Goal: Task Accomplishment & Management: Manage account settings

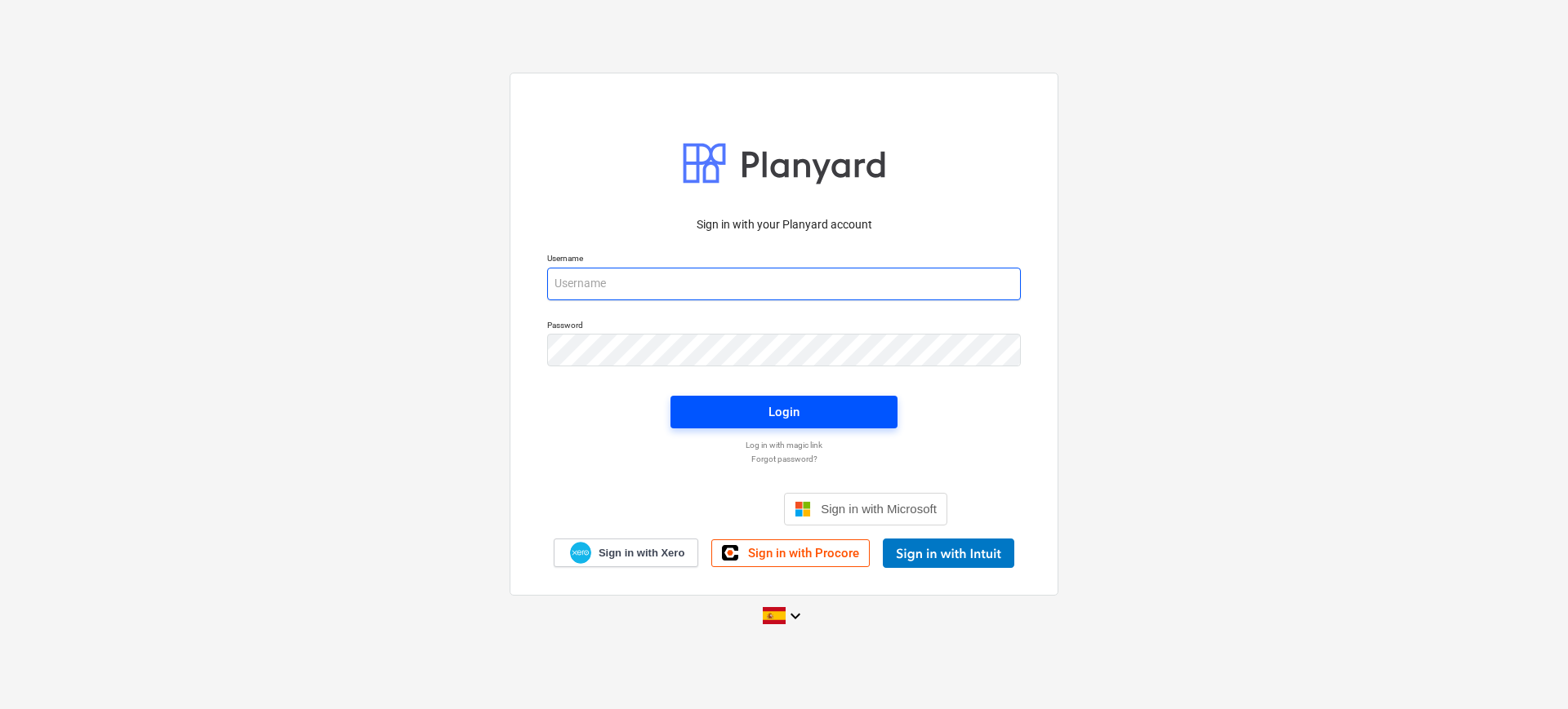
type input "[EMAIL_ADDRESS][DOMAIN_NAME]"
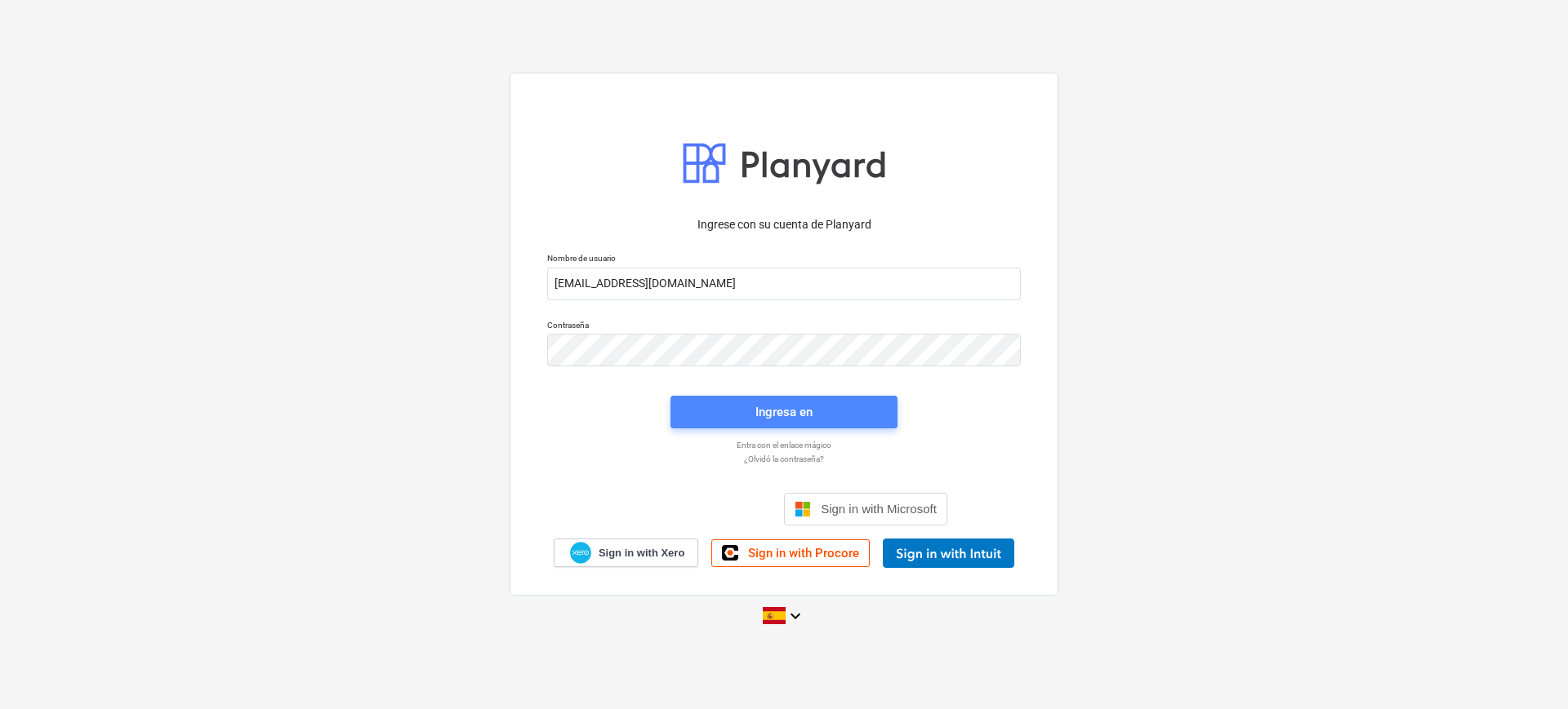
click at [787, 416] on div "Ingresa en" at bounding box center [784, 412] width 57 height 21
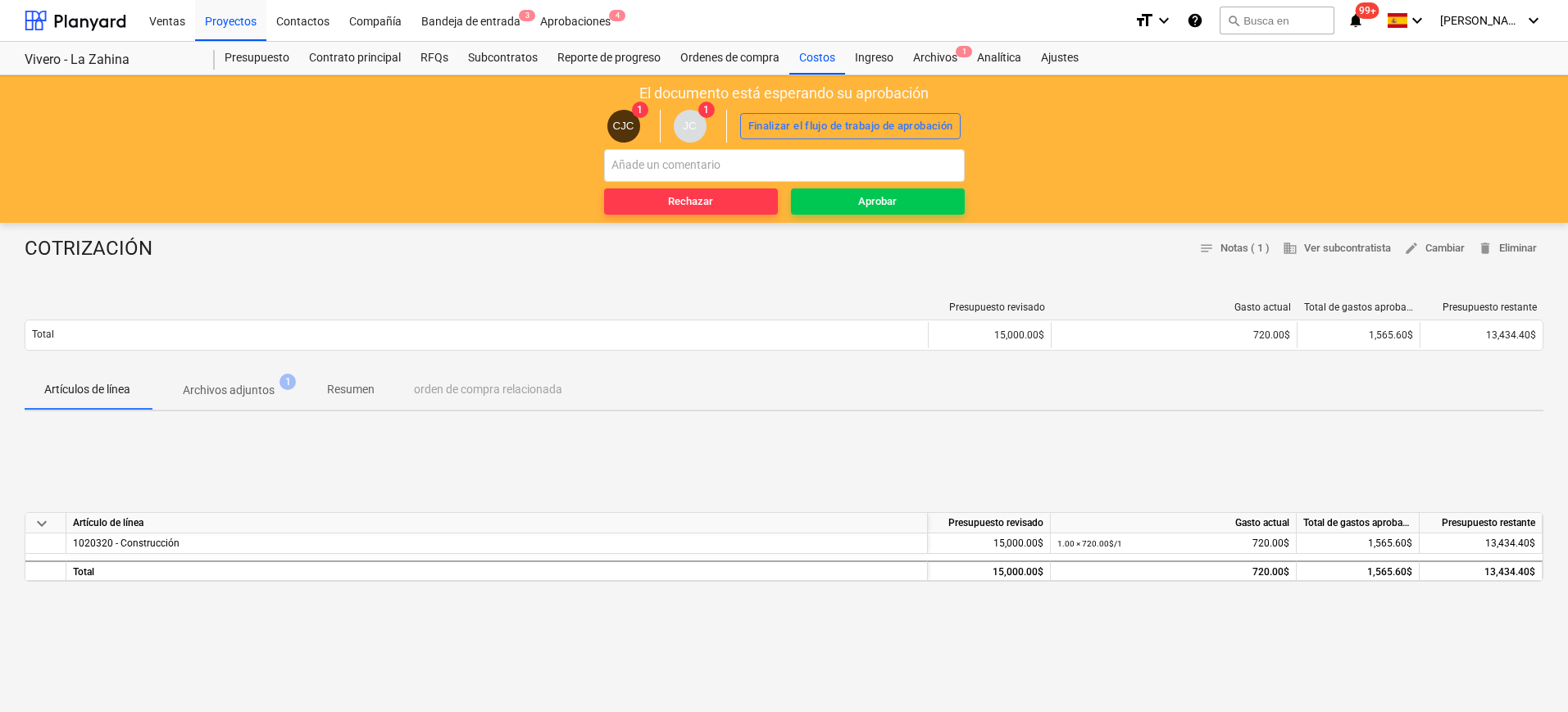
click at [227, 386] on p "Archivos adjuntos" at bounding box center [228, 391] width 91 height 17
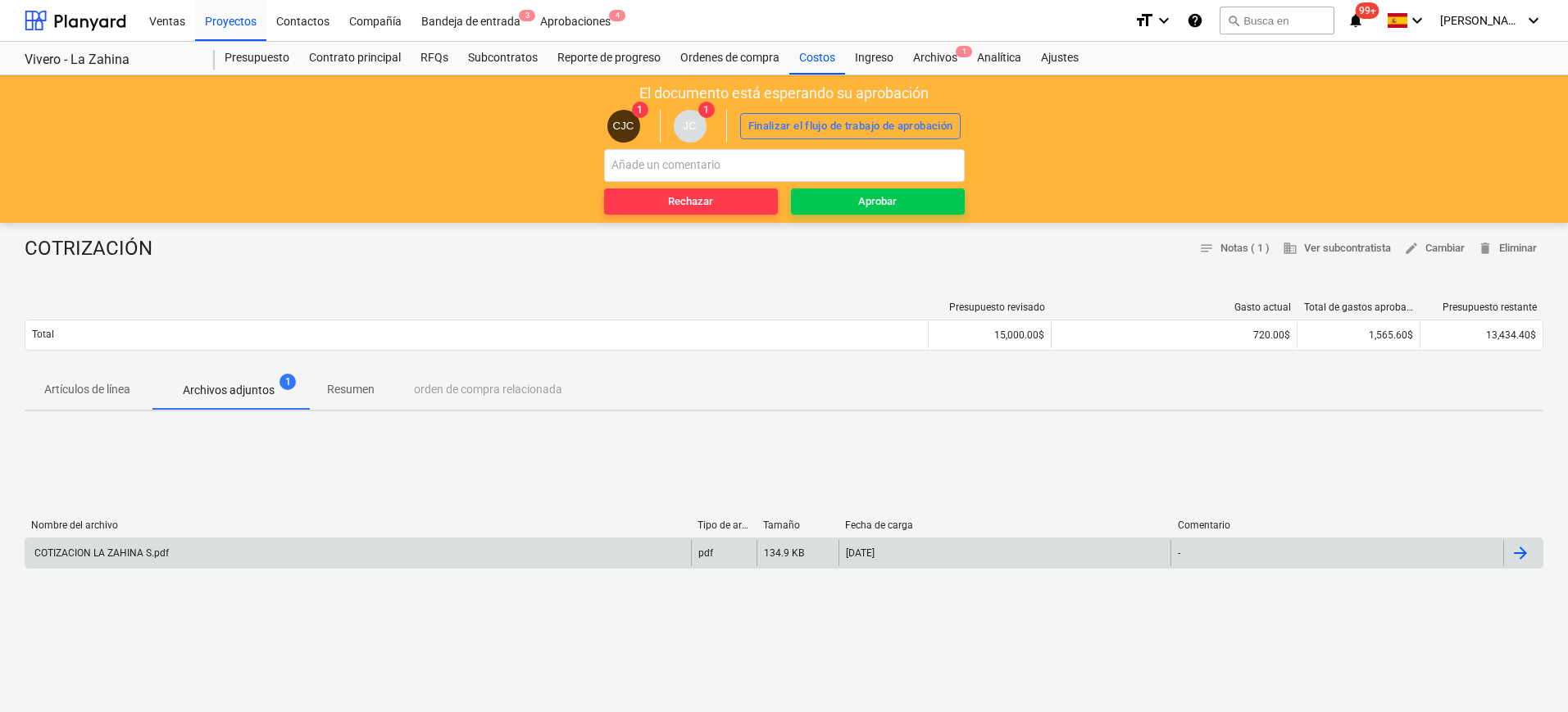
click at [96, 544] on div "COTIZACION LA ZAHINA S.pdf" at bounding box center [358, 554] width 666 height 26
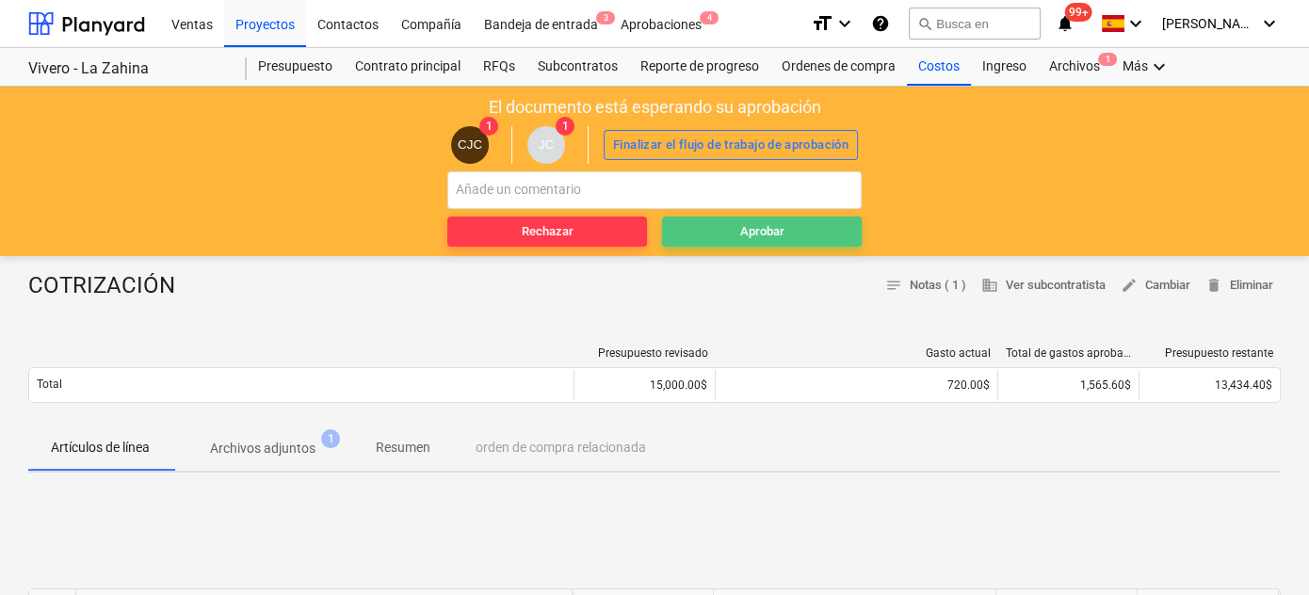
click at [738, 232] on span "Aprobar" at bounding box center [762, 232] width 185 height 22
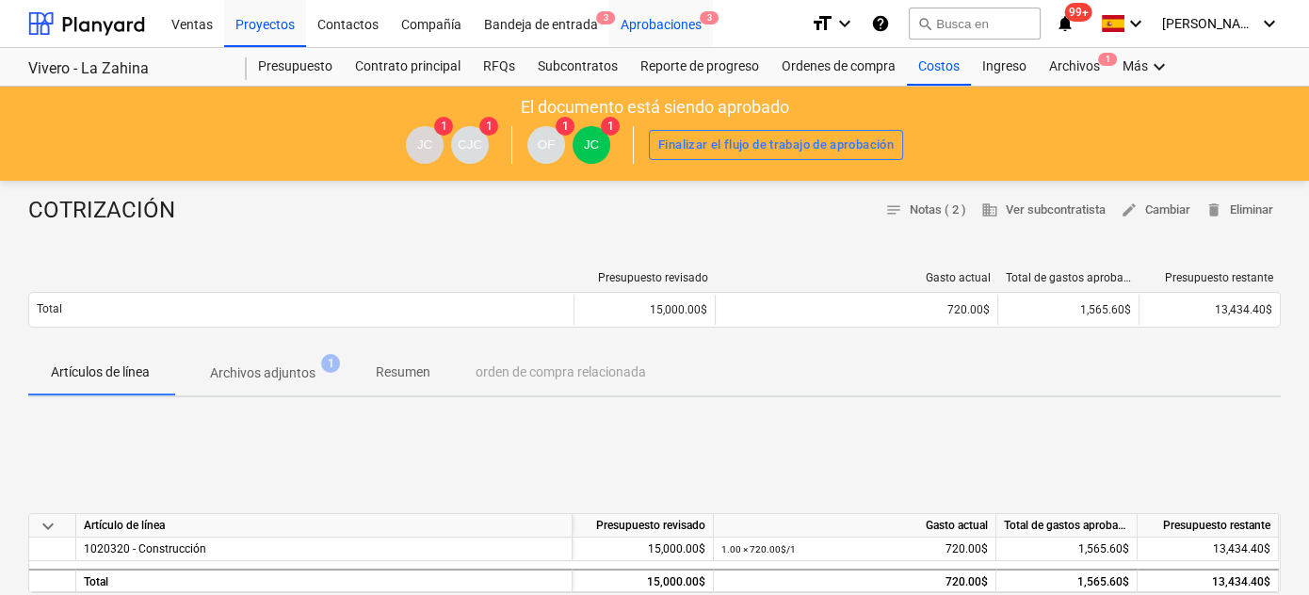
click at [663, 17] on div "Aprobaciones 3" at bounding box center [661, 23] width 104 height 48
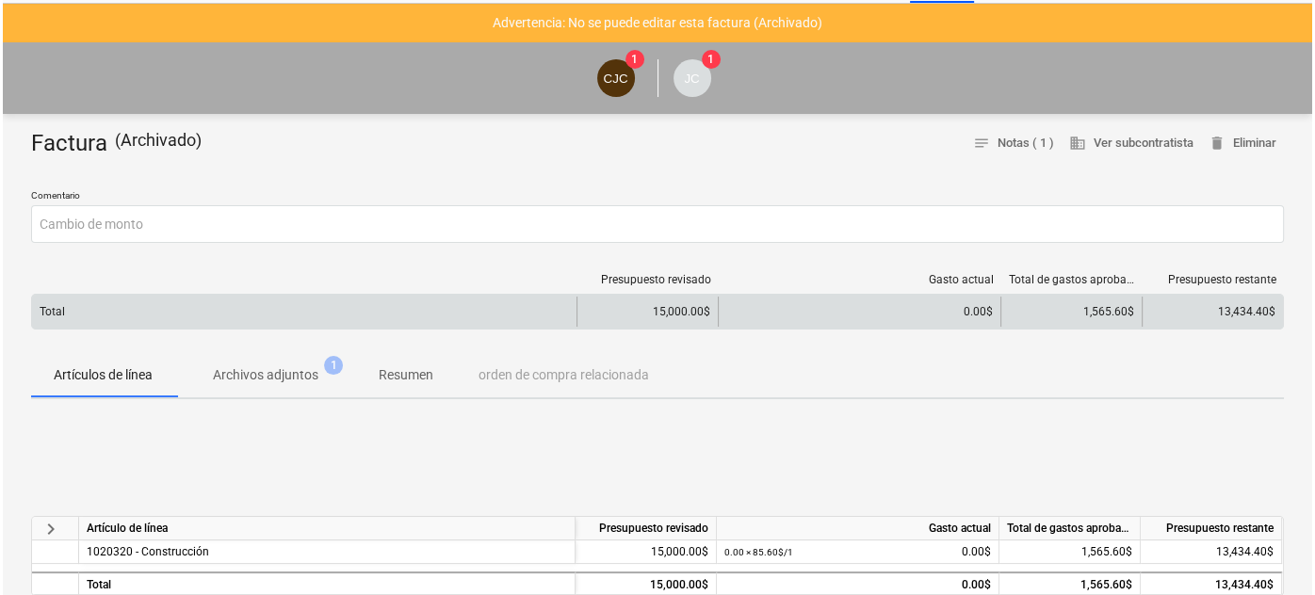
scroll to position [85, 0]
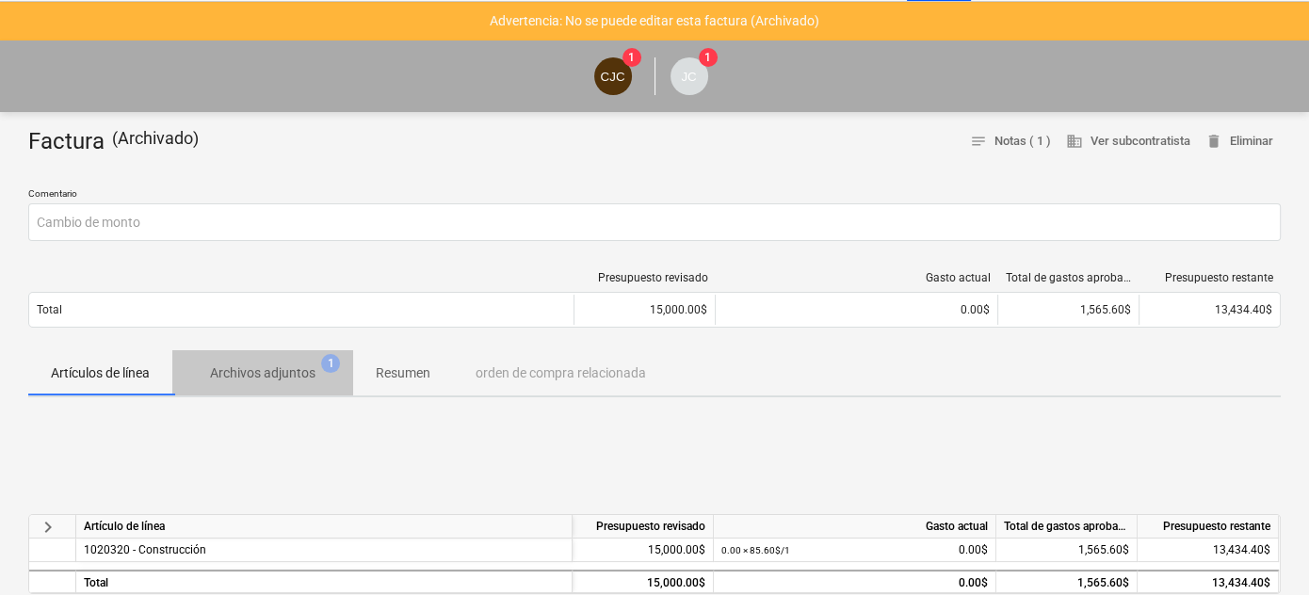
click at [310, 373] on p "Archivos adjuntos" at bounding box center [262, 374] width 105 height 20
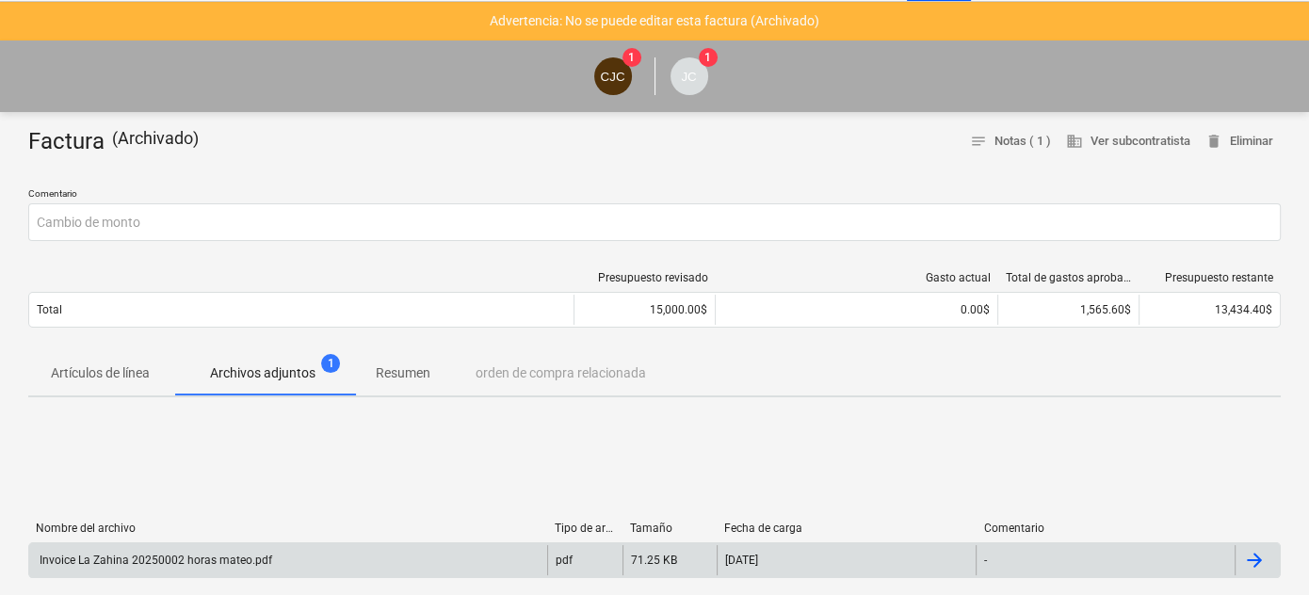
click at [140, 562] on div "Invoice La Zahina 20250002 horas mateo.pdf" at bounding box center [154, 560] width 235 height 13
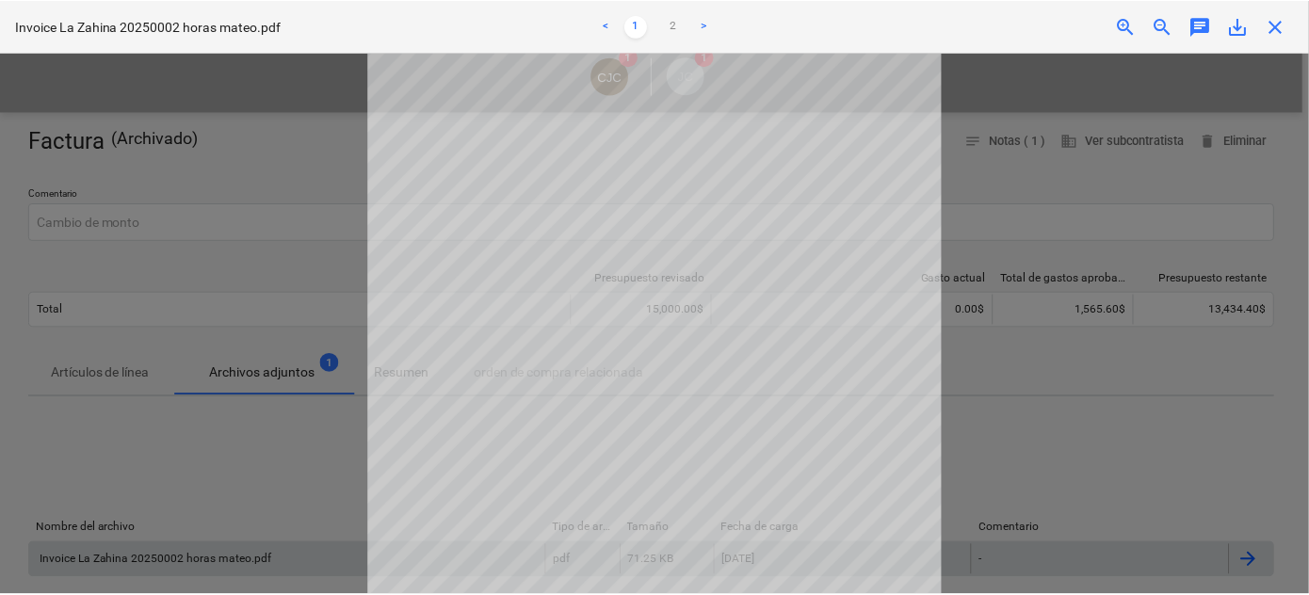
scroll to position [207, 0]
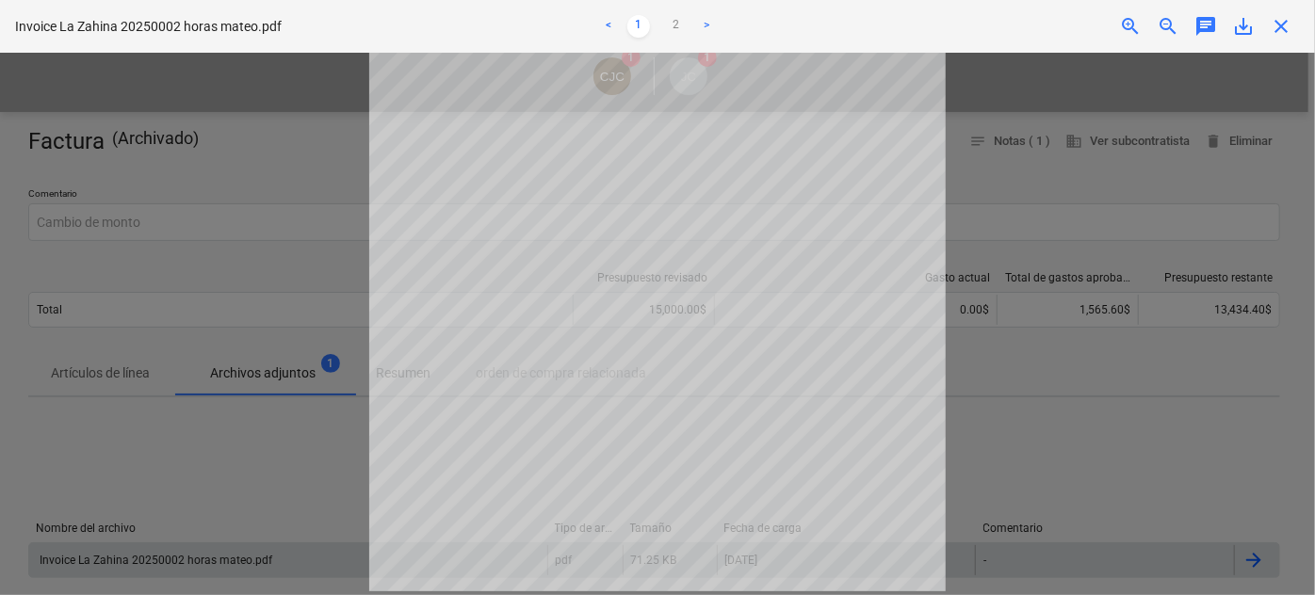
click at [992, 453] on div at bounding box center [657, 324] width 1315 height 542
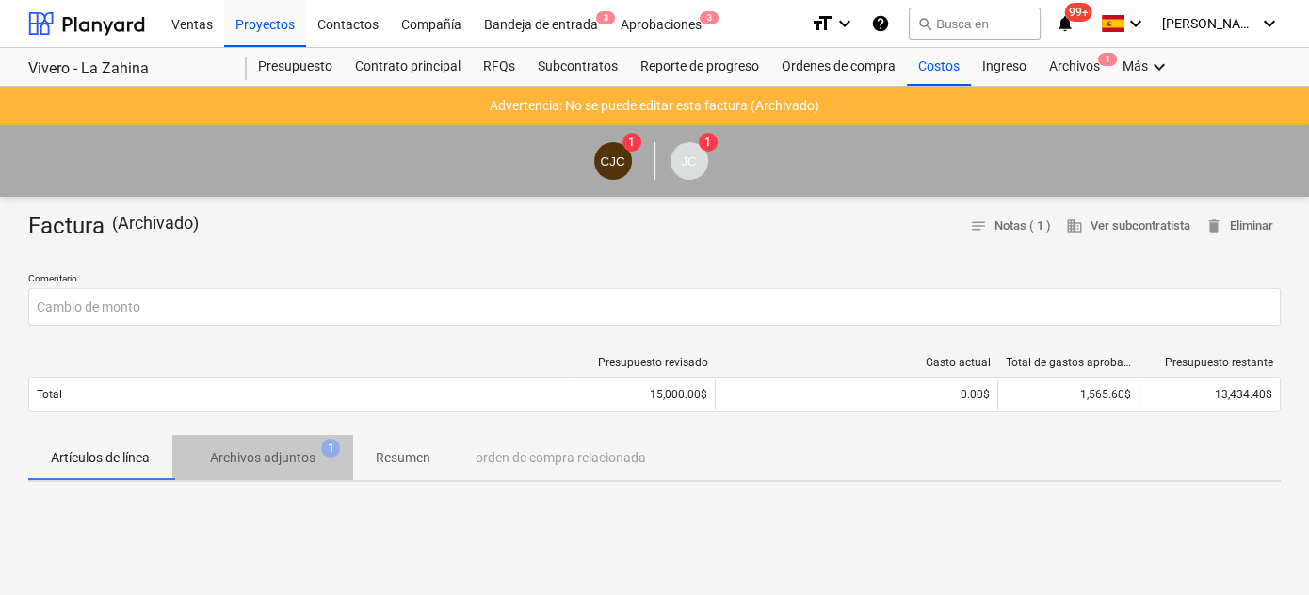
click at [294, 459] on p "Archivos adjuntos" at bounding box center [262, 458] width 105 height 20
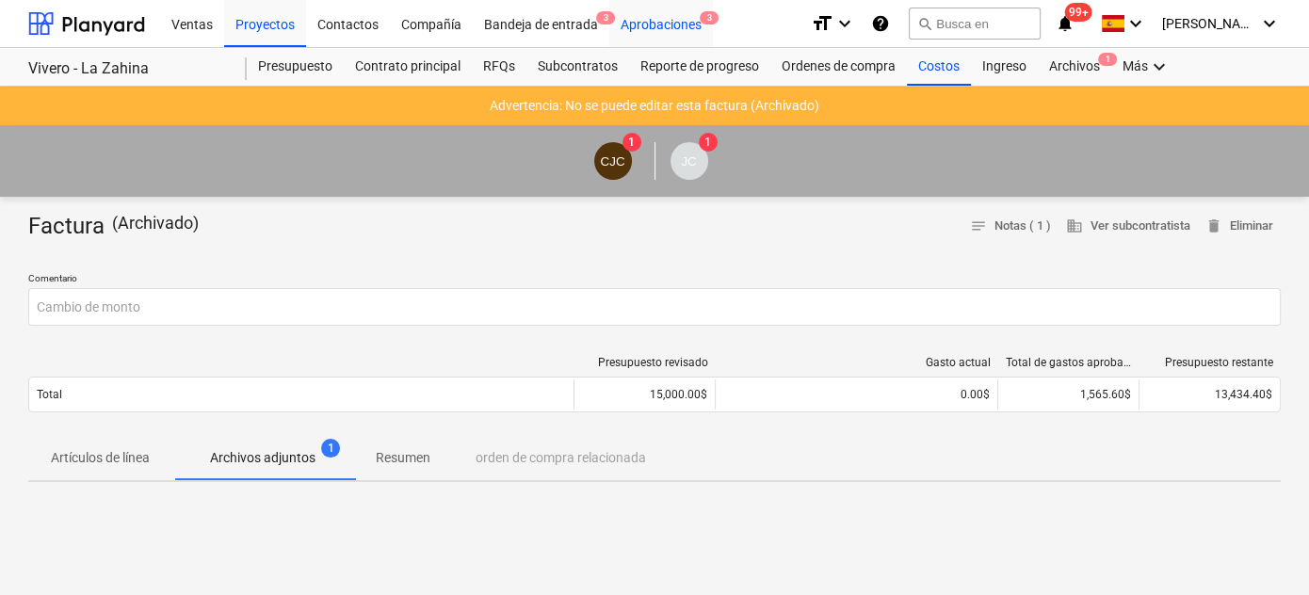
click at [638, 24] on div "Aprobaciones 3" at bounding box center [661, 23] width 104 height 48
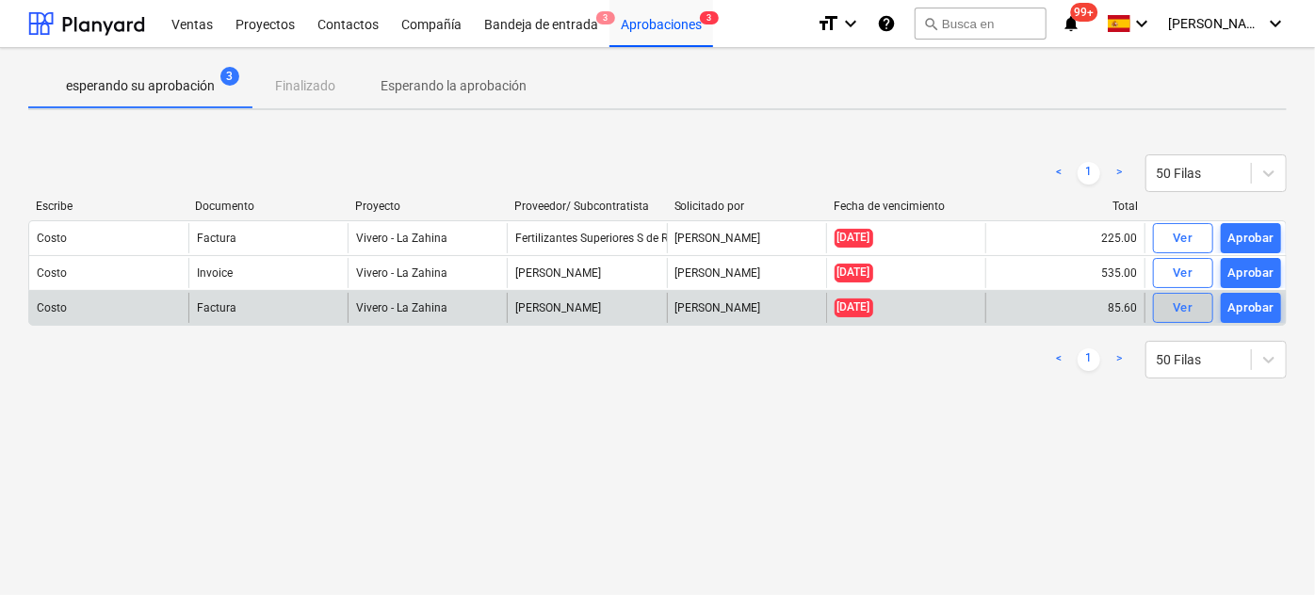
click at [1185, 312] on div "Ver" at bounding box center [1182, 309] width 20 height 22
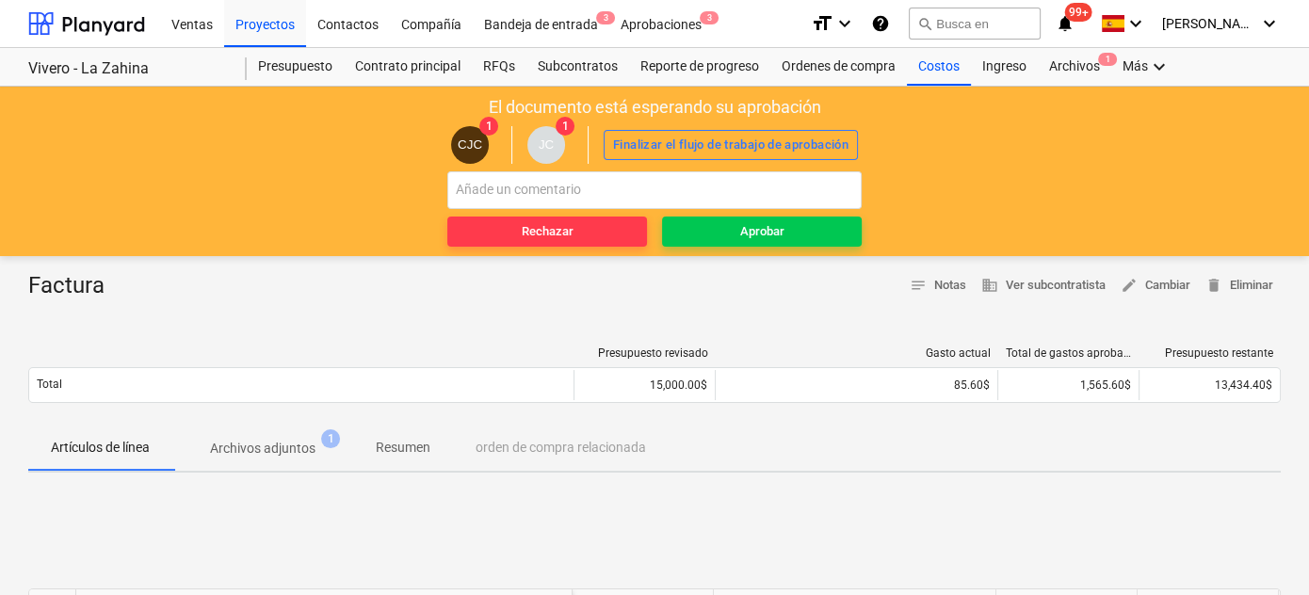
click at [273, 450] on p "Archivos adjuntos" at bounding box center [262, 449] width 105 height 20
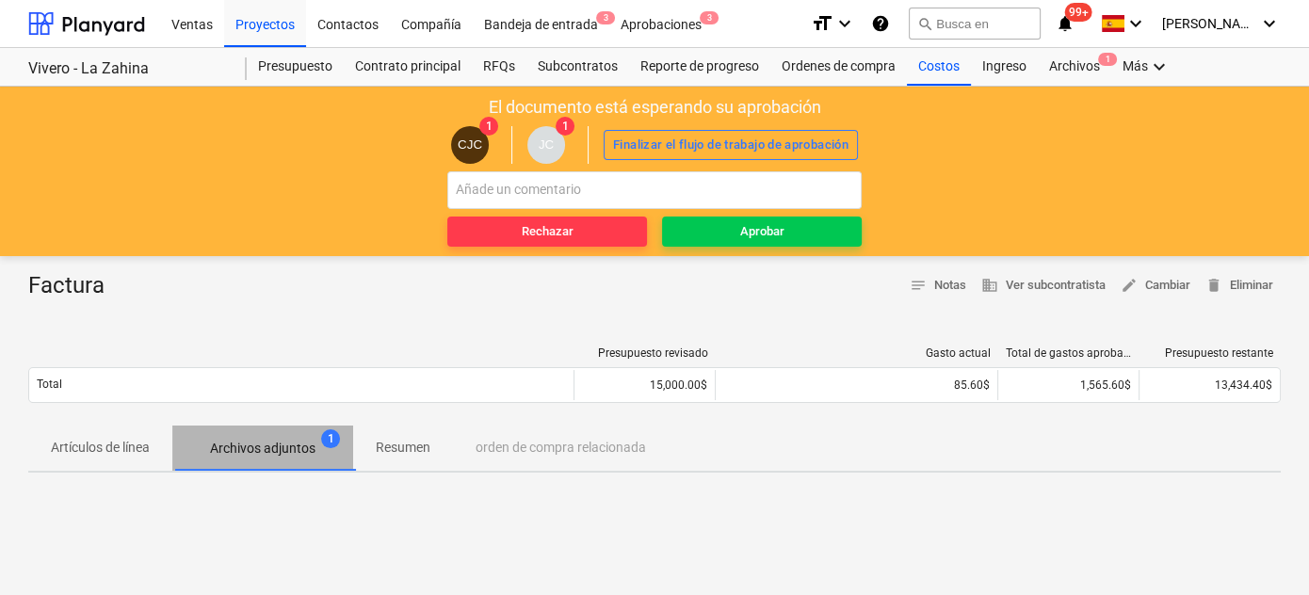
click at [285, 446] on p "Archivos adjuntos" at bounding box center [262, 449] width 105 height 20
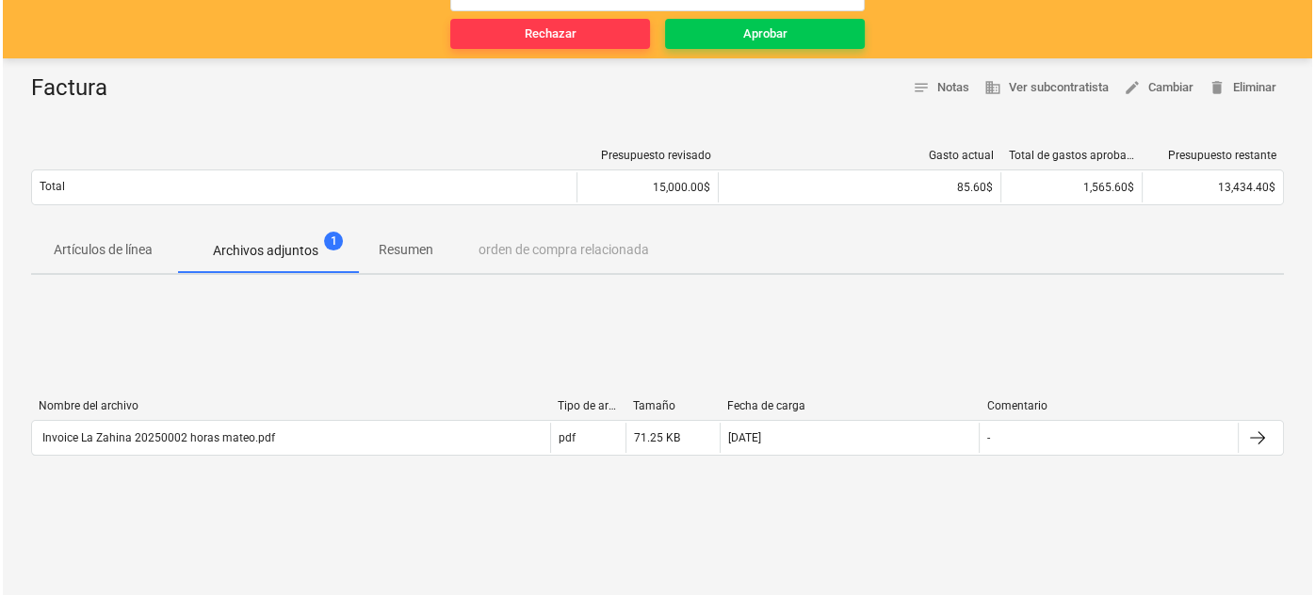
scroll to position [342, 0]
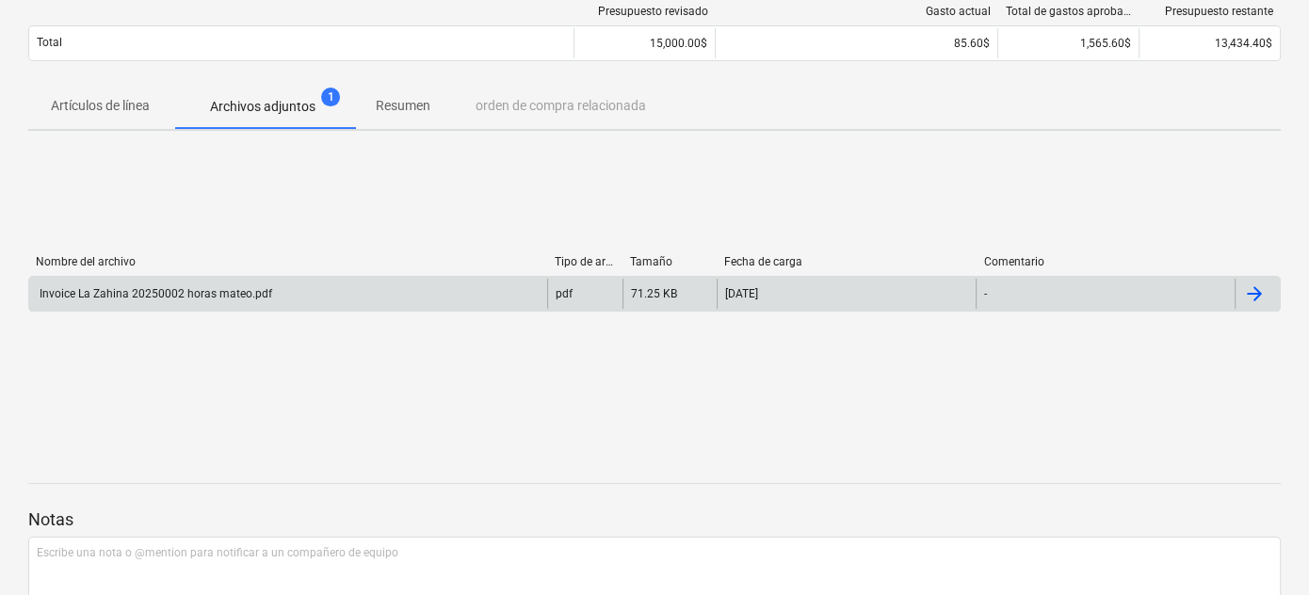
click at [210, 289] on div "Invoice La Zahina 20250002 horas mateo.pdf" at bounding box center [154, 293] width 235 height 13
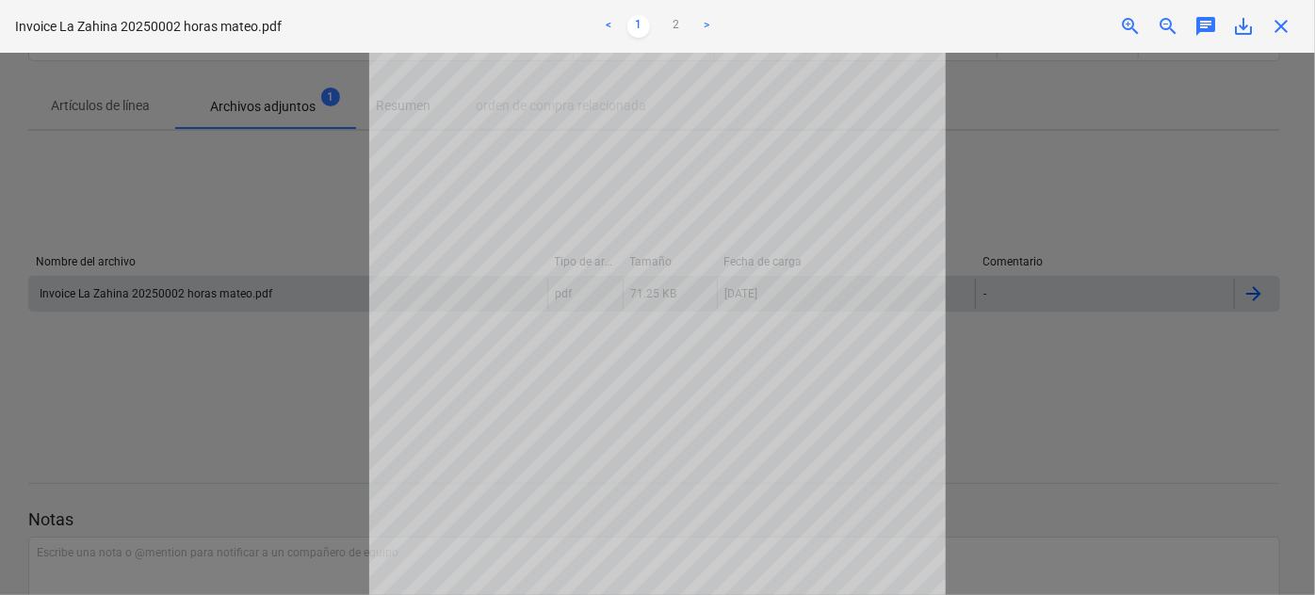
scroll to position [0, 0]
click at [312, 218] on div at bounding box center [657, 324] width 1315 height 542
click at [1072, 187] on div at bounding box center [657, 324] width 1315 height 542
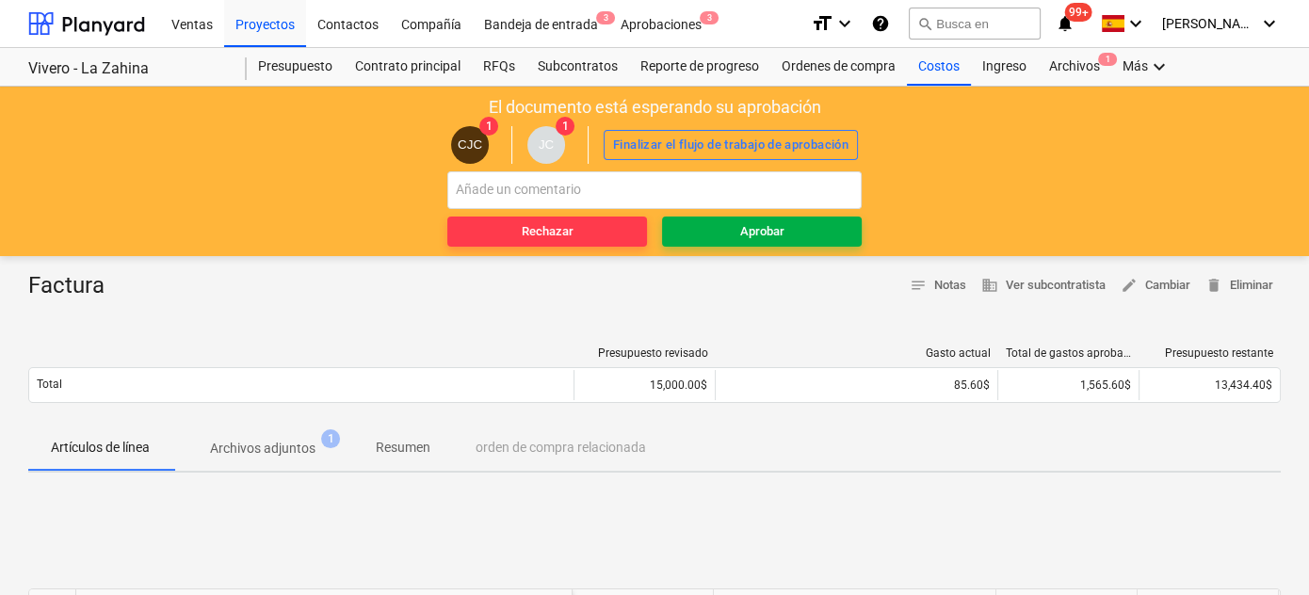
click at [747, 232] on div "Aprobar" at bounding box center [762, 232] width 44 height 22
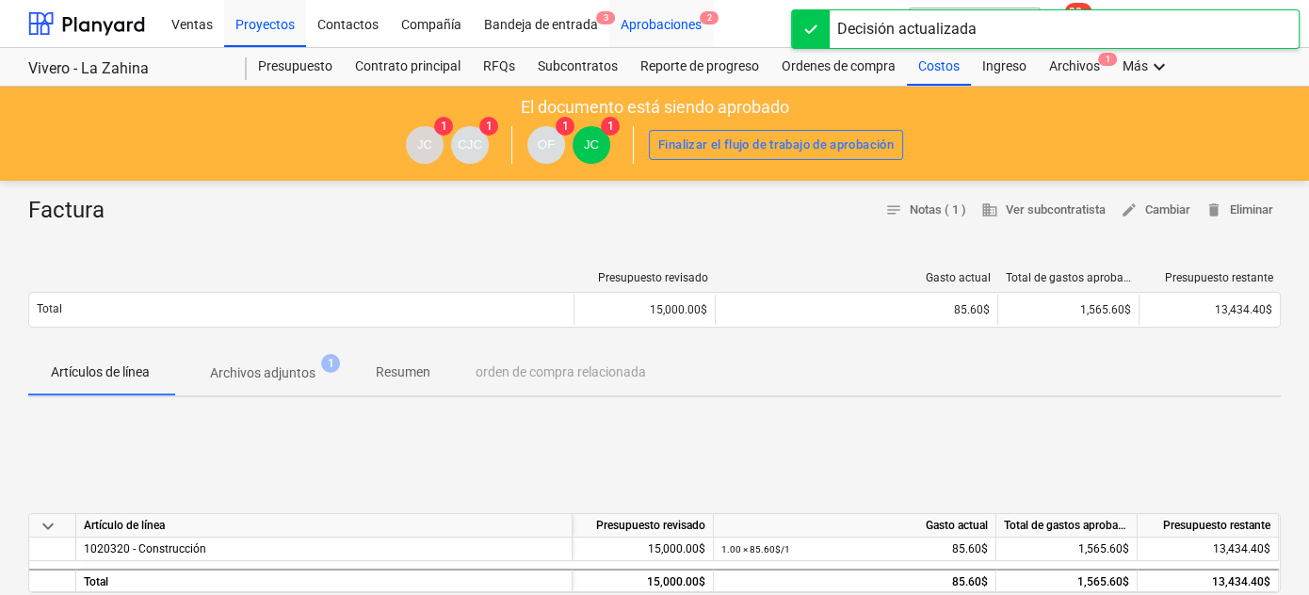
click at [663, 27] on div "Aprobaciones 2" at bounding box center [661, 23] width 104 height 48
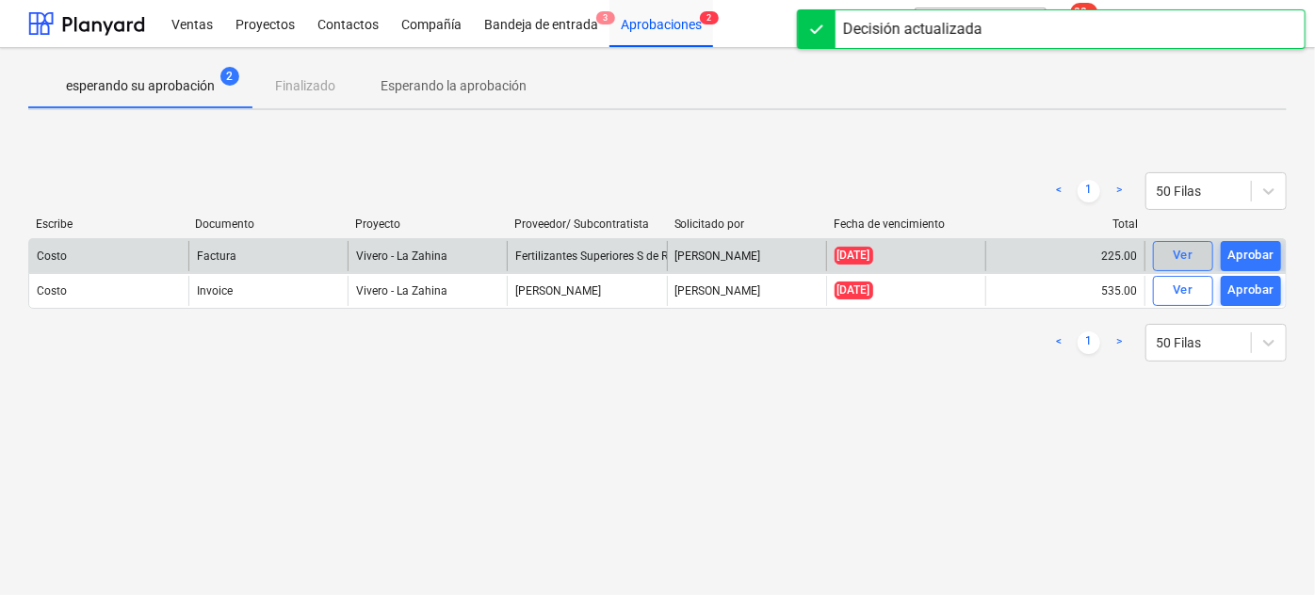
click at [1184, 249] on div "Ver" at bounding box center [1182, 256] width 20 height 22
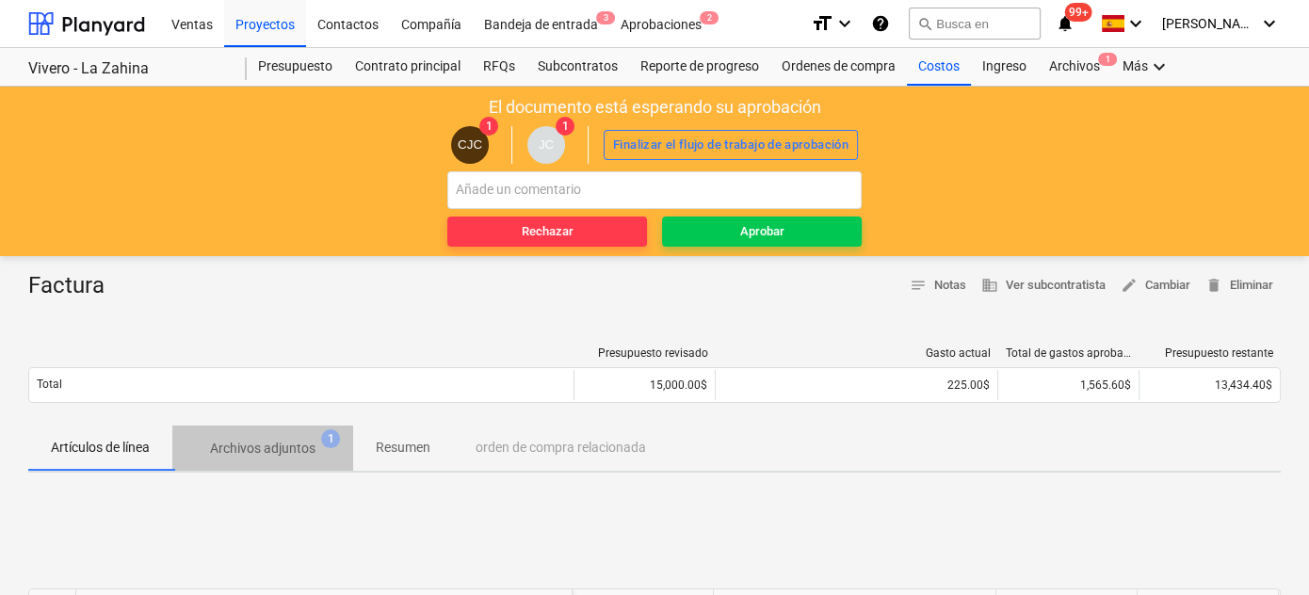
click at [293, 456] on p "Archivos adjuntos" at bounding box center [262, 449] width 105 height 20
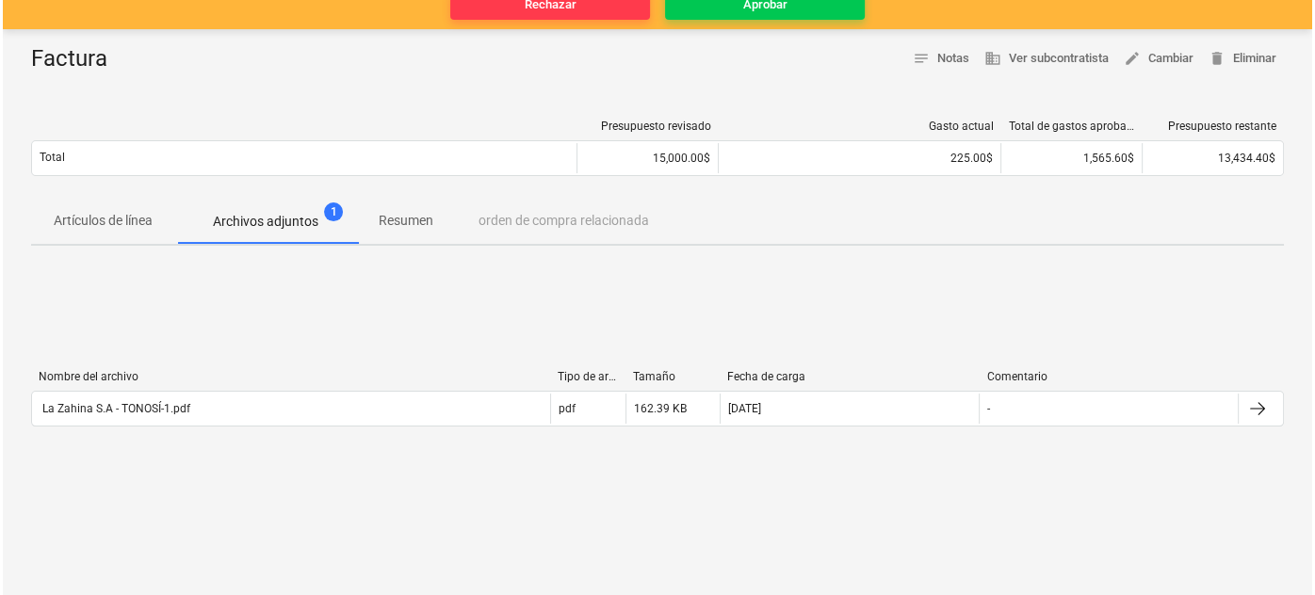
scroll to position [256, 0]
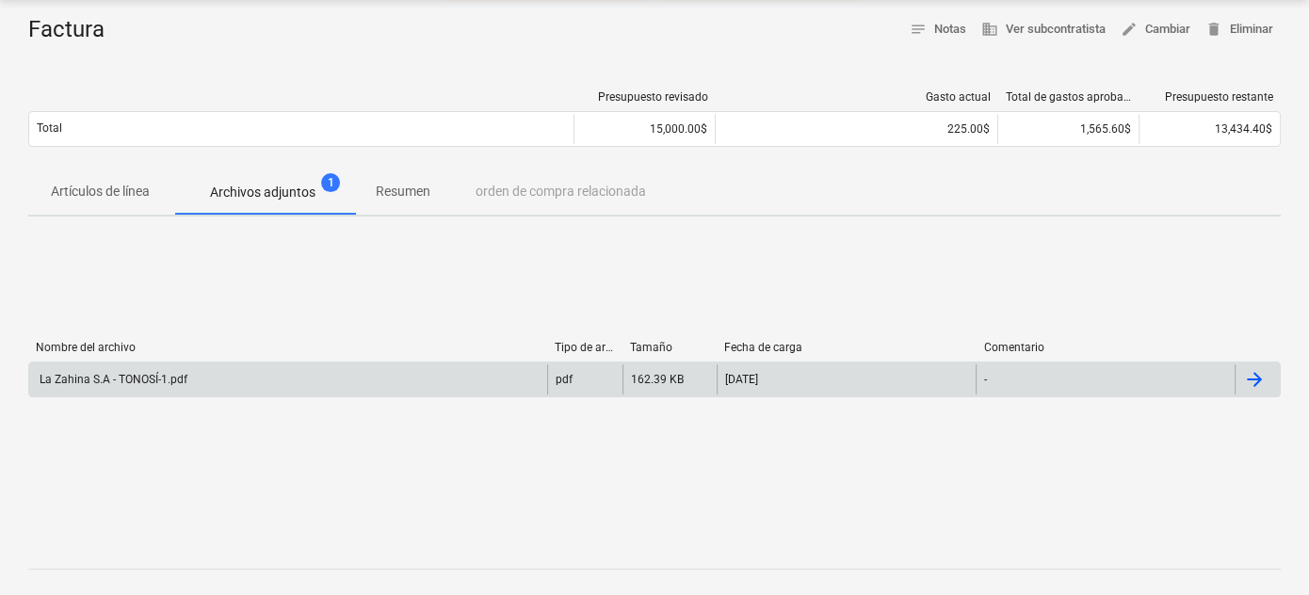
click at [152, 380] on div "La Zahina S.A - TONOSÍ-1.pdf" at bounding box center [112, 379] width 151 height 13
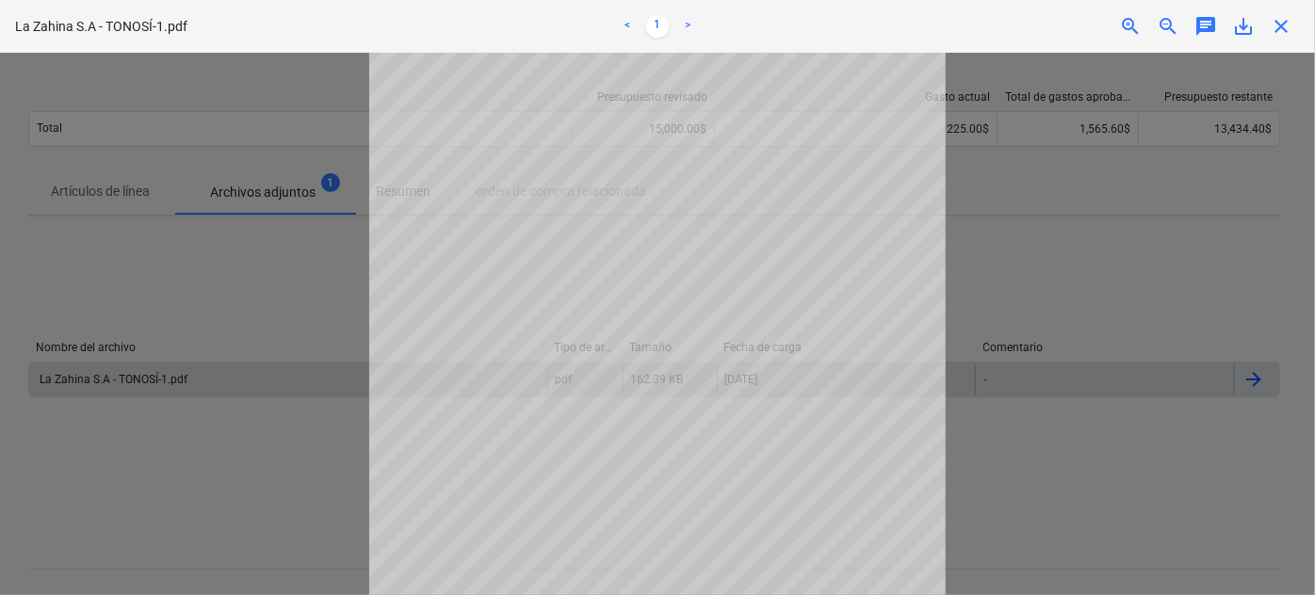
scroll to position [0, 0]
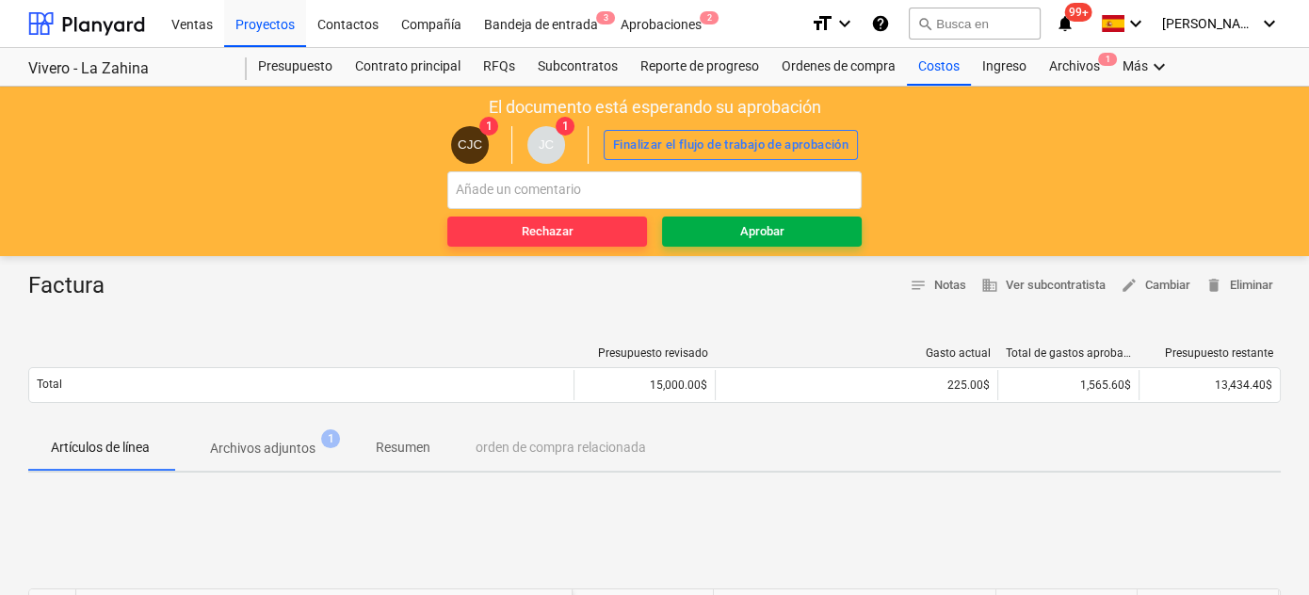
click at [766, 239] on div "Aprobar" at bounding box center [762, 232] width 44 height 22
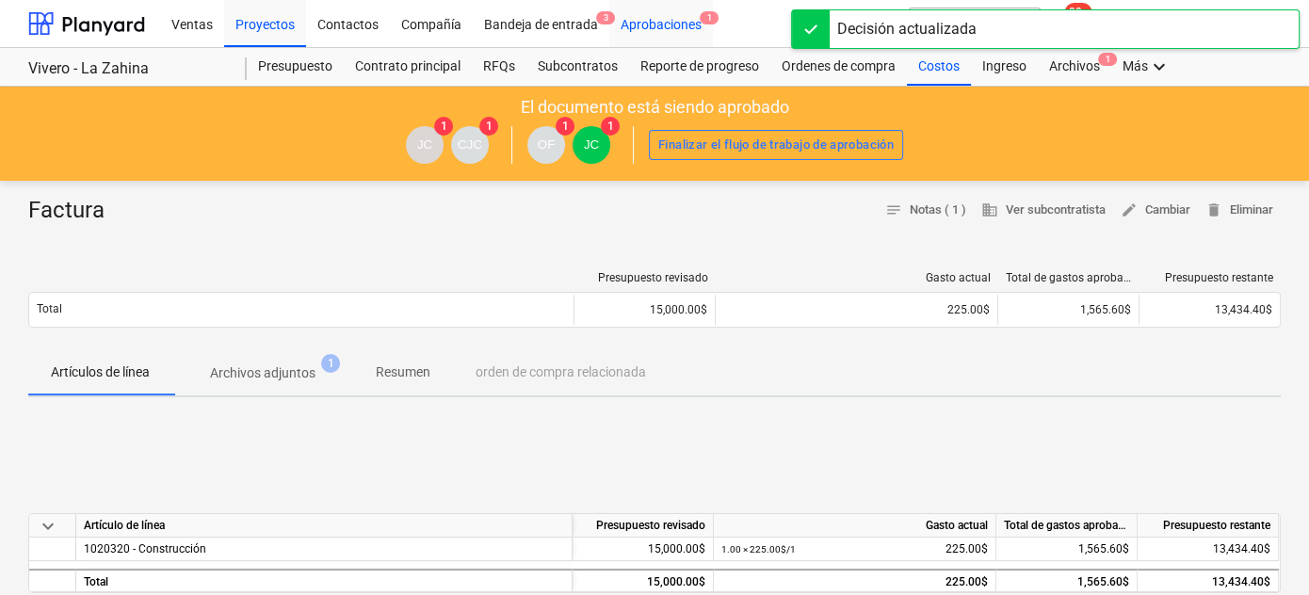
click at [653, 27] on div "Aprobaciones 1" at bounding box center [661, 23] width 104 height 48
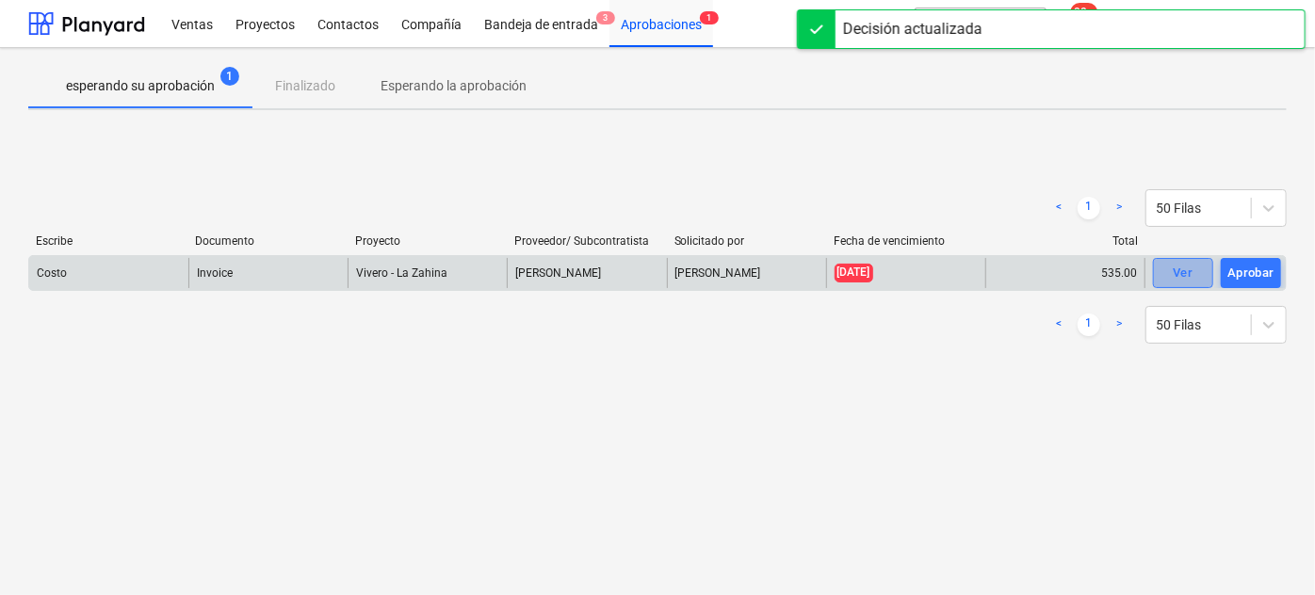
click at [1165, 273] on span "Ver" at bounding box center [1182, 274] width 41 height 22
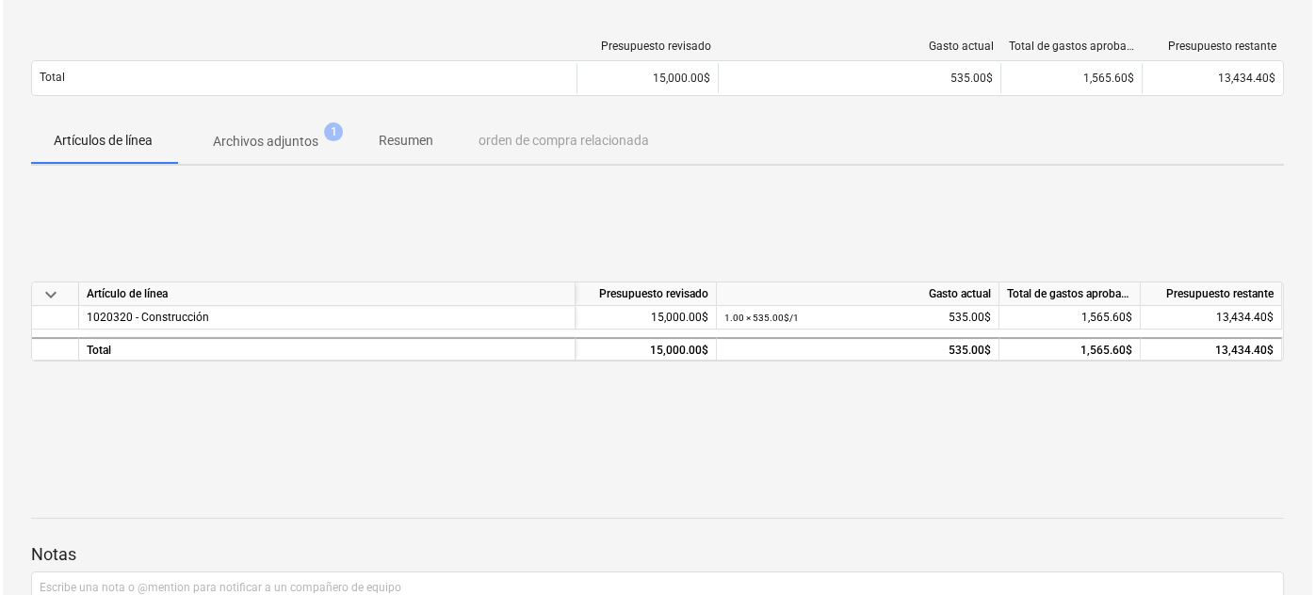
scroll to position [342, 0]
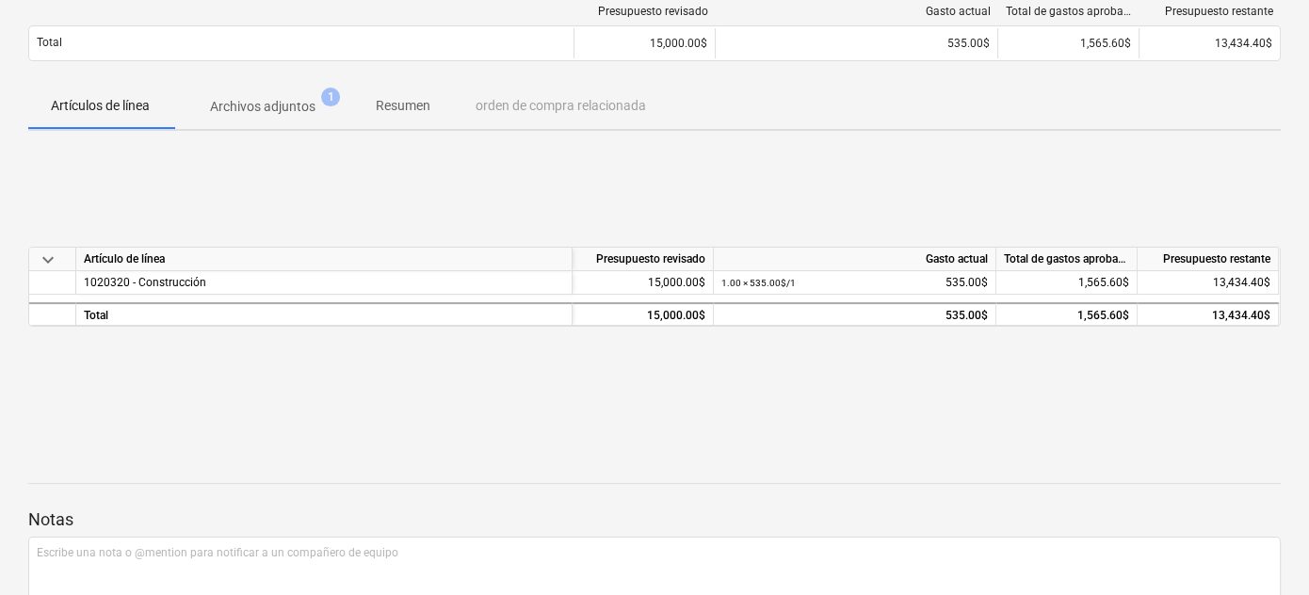
click at [266, 105] on p "Archivos adjuntos" at bounding box center [262, 107] width 105 height 20
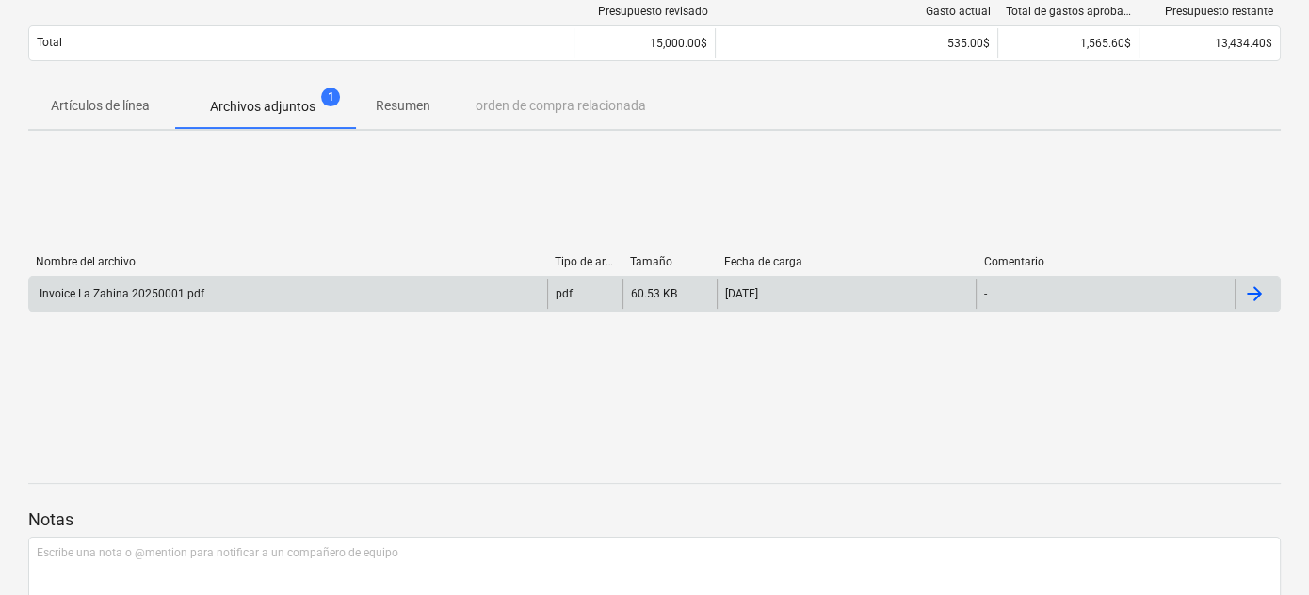
click at [175, 291] on div "Invoice La Zahina 20250001.pdf" at bounding box center [121, 293] width 168 height 13
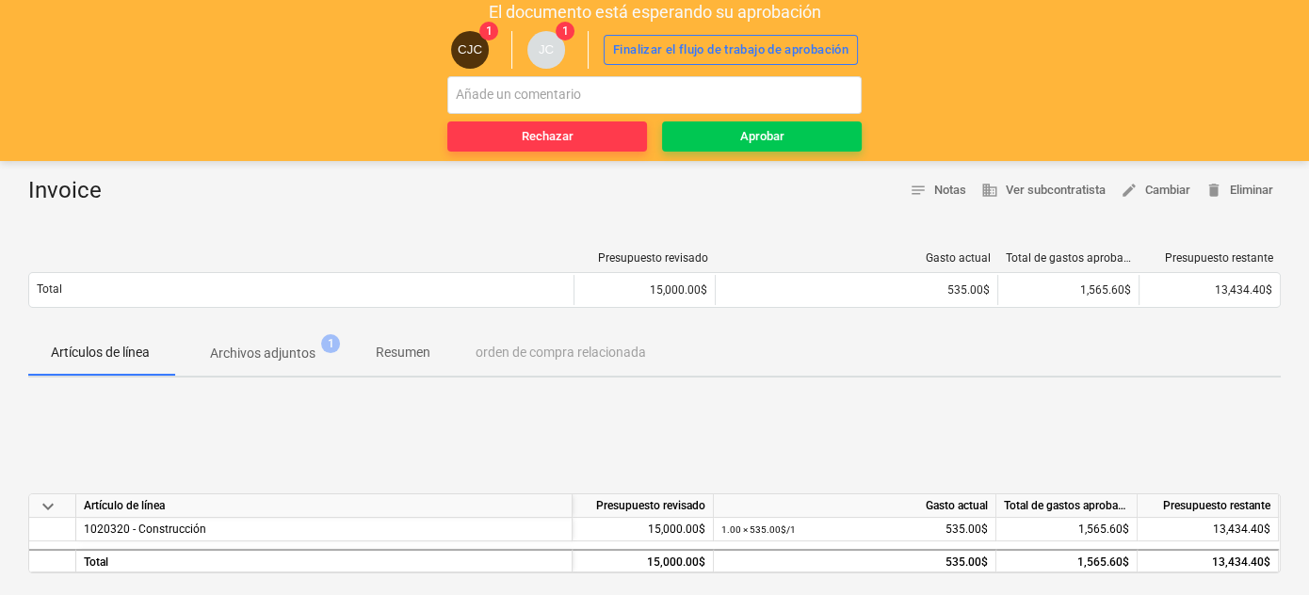
scroll to position [85, 0]
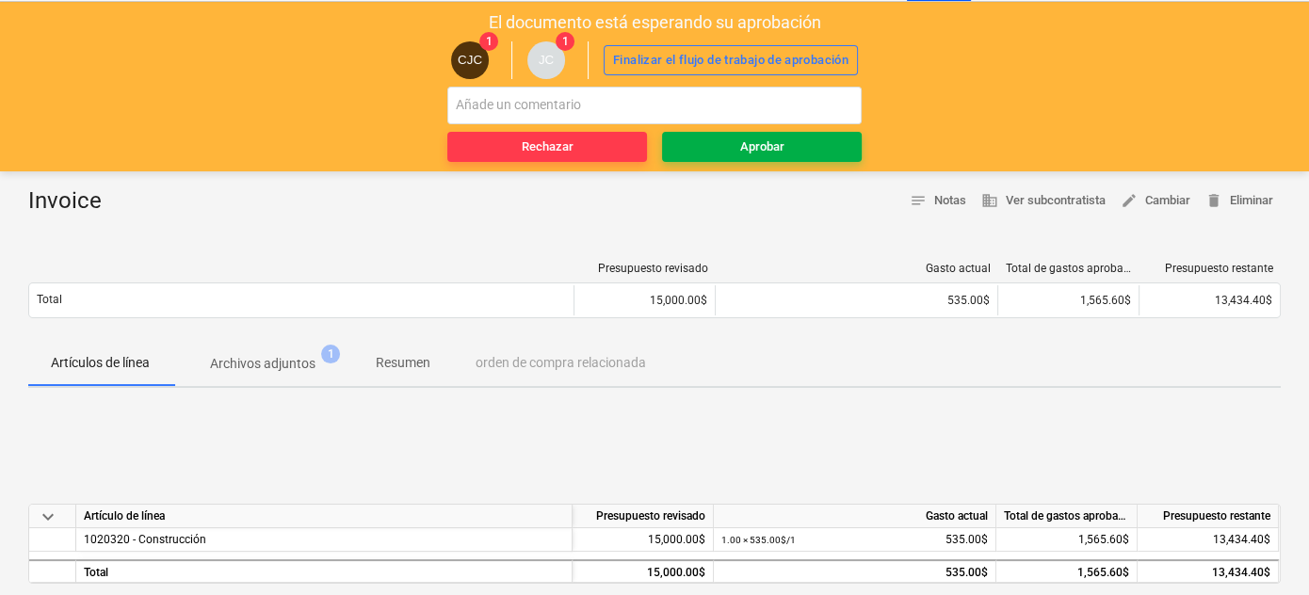
click at [762, 151] on div "Aprobar" at bounding box center [762, 148] width 44 height 22
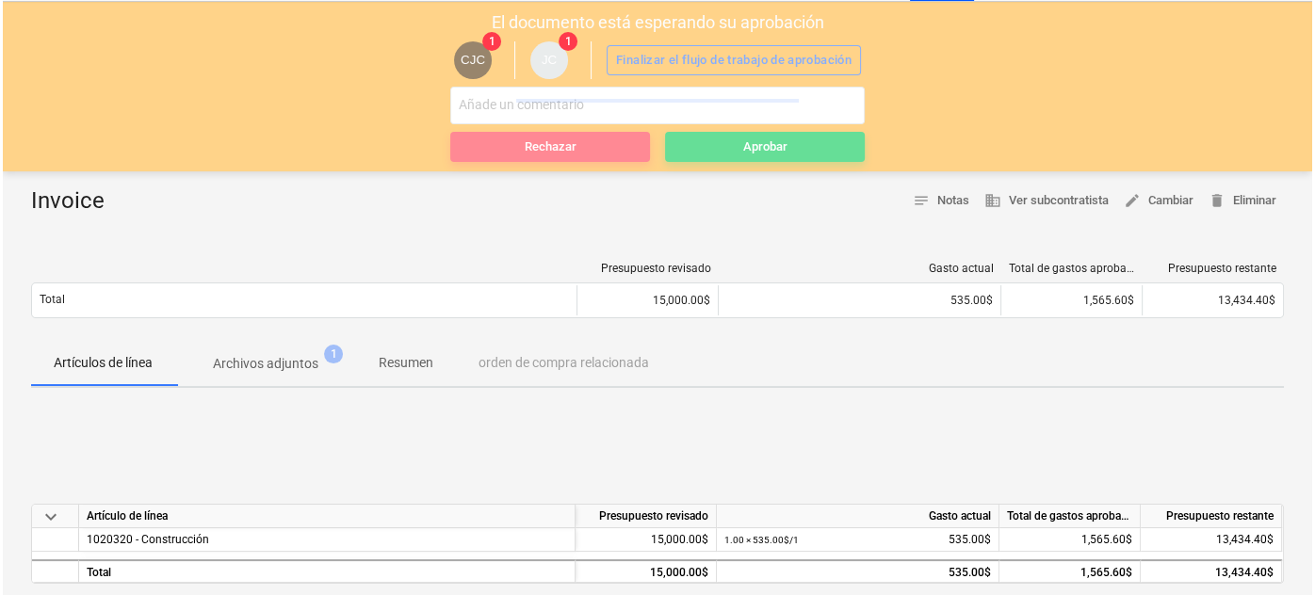
scroll to position [0, 0]
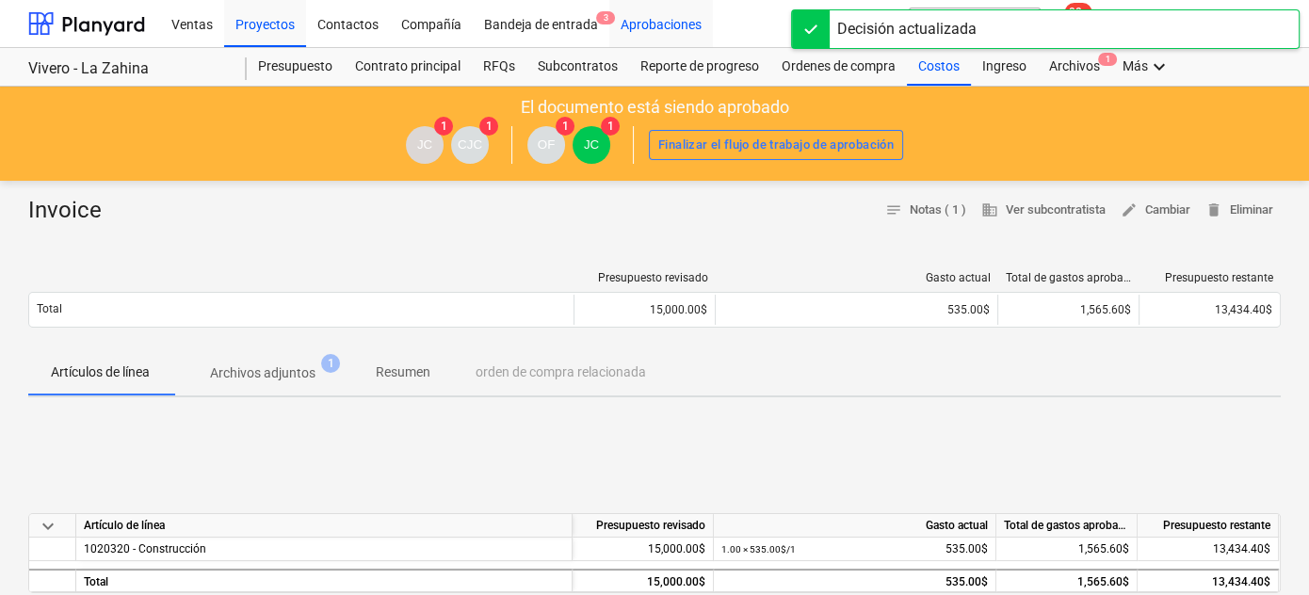
click at [638, 30] on div "Aprobaciones" at bounding box center [661, 23] width 104 height 48
